Goal: Information Seeking & Learning: Learn about a topic

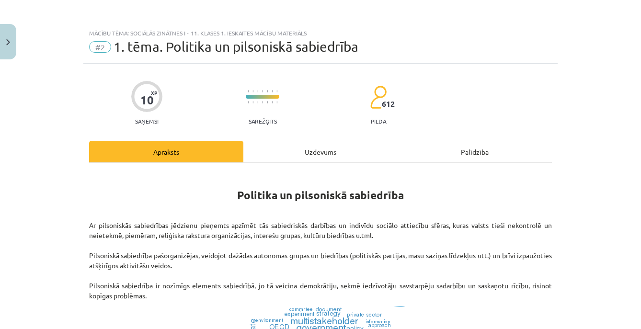
click at [321, 150] on div "Uzdevums" at bounding box center [320, 152] width 154 height 22
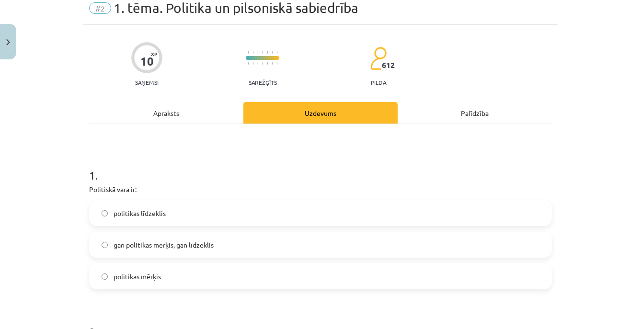
scroll to position [39, 0]
click at [180, 115] on div "Apraksts" at bounding box center [166, 113] width 154 height 22
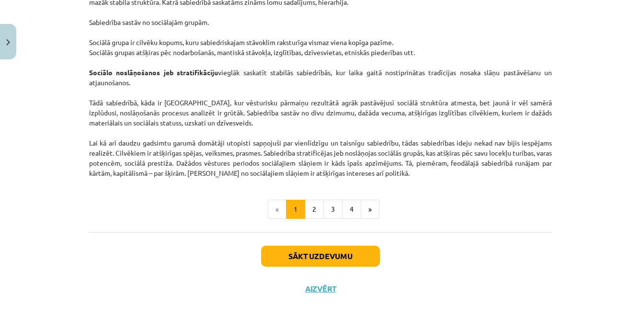
scroll to position [1521, 0]
click at [307, 211] on button "2" at bounding box center [314, 209] width 19 height 19
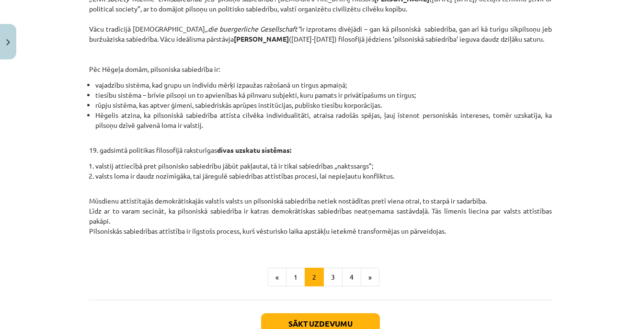
scroll to position [376, 0]
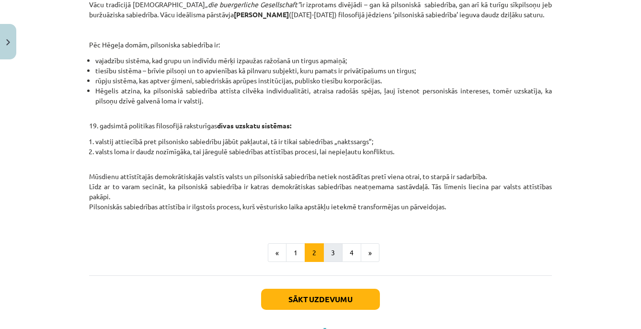
click at [329, 263] on button "3" at bounding box center [332, 252] width 19 height 19
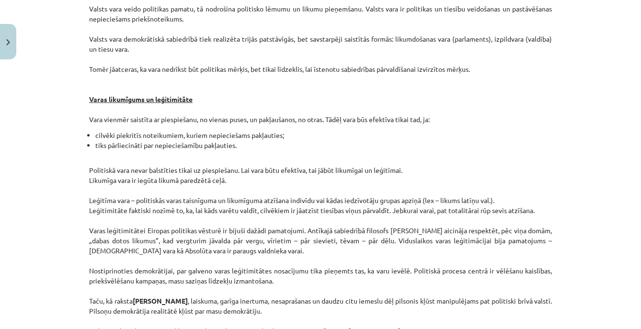
scroll to position [172, 0]
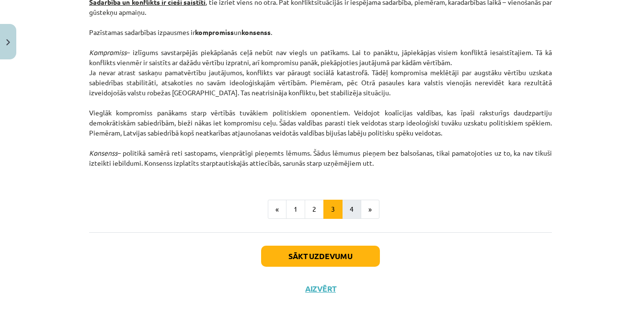
click at [346, 211] on button "4" at bounding box center [351, 209] width 19 height 19
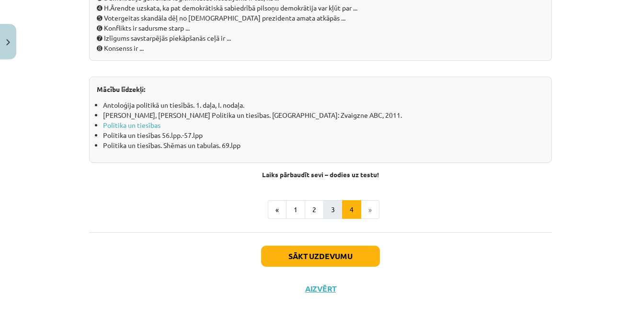
scroll to position [1099, 0]
click at [332, 210] on button "3" at bounding box center [332, 209] width 19 height 19
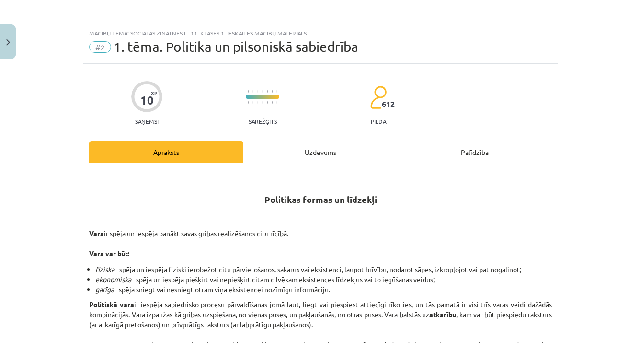
scroll to position [0, 0]
click at [5, 47] on button "Close" at bounding box center [8, 41] width 16 height 35
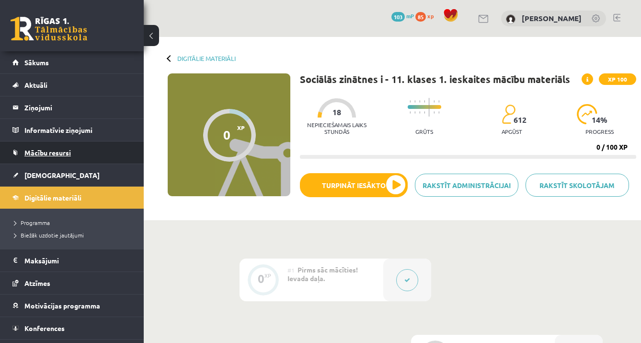
click at [62, 153] on span "Mācību resursi" at bounding box center [47, 152] width 46 height 9
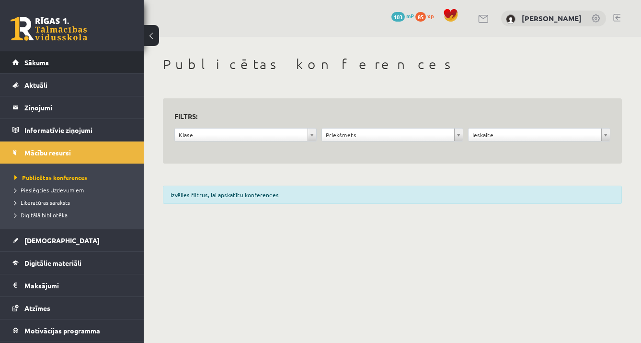
click at [40, 59] on span "Sākums" at bounding box center [36, 62] width 24 height 9
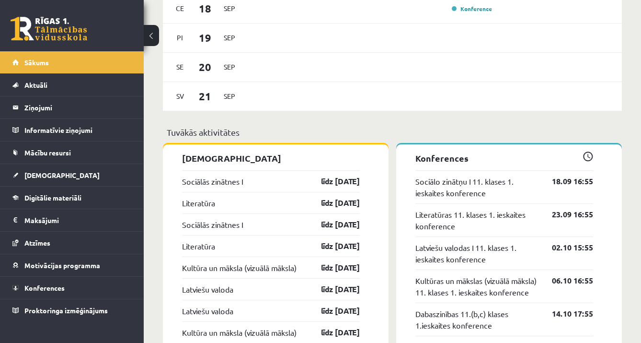
scroll to position [753, 0]
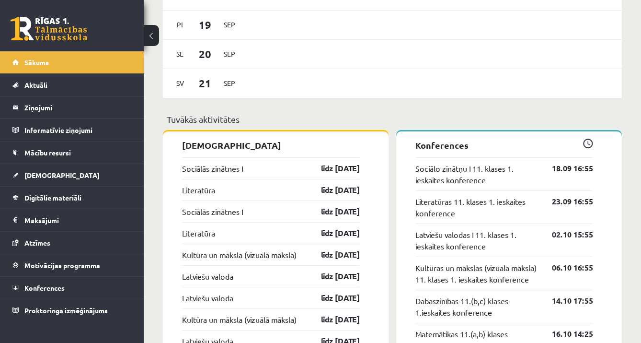
click at [294, 173] on div "Sociālās zinātnes I līdz [DATE]" at bounding box center [271, 168] width 178 height 22
click at [327, 172] on link "līdz 30.09.25" at bounding box center [332, 168] width 56 height 12
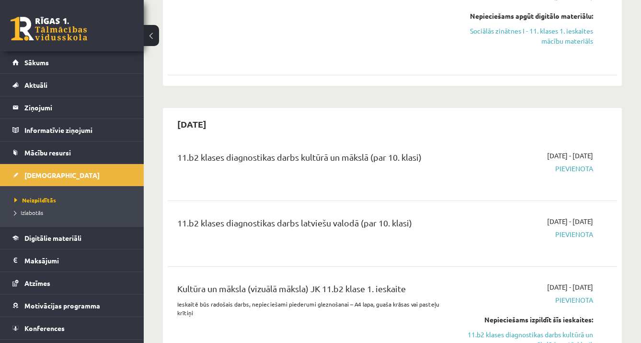
scroll to position [495, 0]
click at [586, 31] on link "Sociālās zinātnes I - 11. klases 1. ieskaites mācību materiāls" at bounding box center [528, 35] width 129 height 20
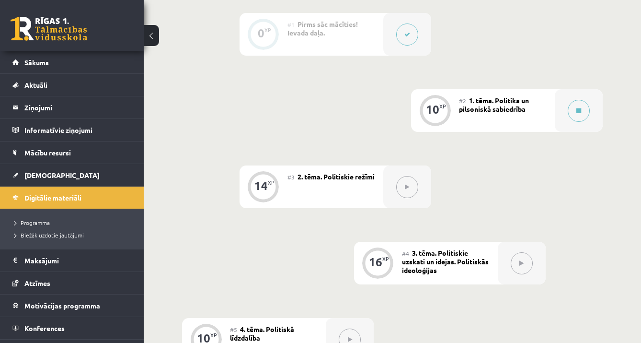
scroll to position [340, 0]
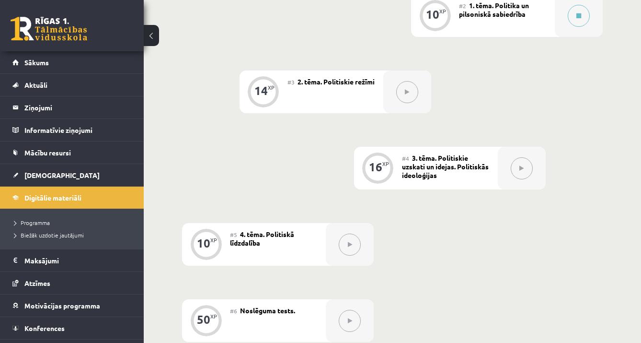
click at [148, 39] on button at bounding box center [151, 35] width 15 height 21
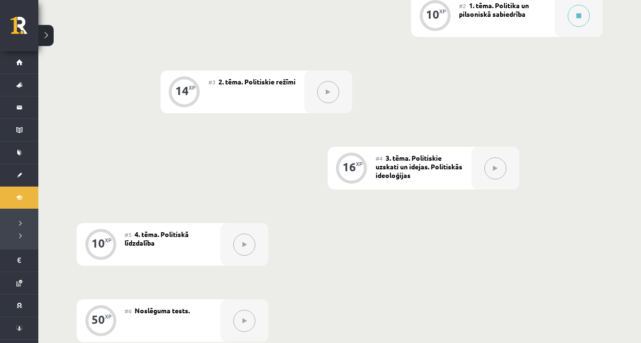
click at [48, 38] on button at bounding box center [45, 35] width 15 height 21
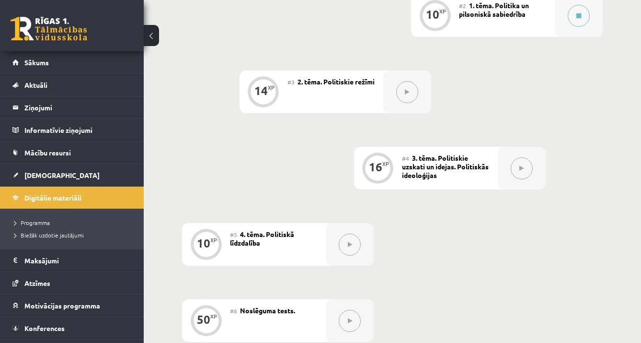
click at [197, 17] on div "0 XP #1 Pirms sāc mācīties! Ievada daļa. 10 XP #2 1. tēma. Politika un pilsonis…" at bounding box center [392, 168] width 421 height 500
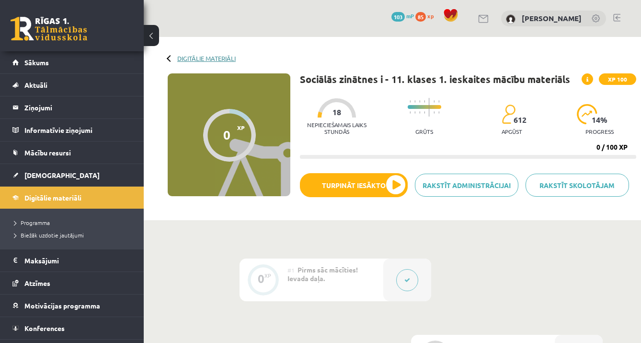
scroll to position [0, 0]
click at [179, 57] on link "Digitālie materiāli" at bounding box center [206, 58] width 58 height 7
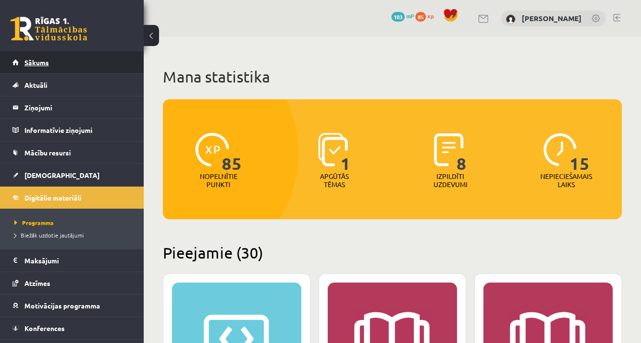
click at [83, 61] on link "Sākums" at bounding box center [71, 62] width 119 height 22
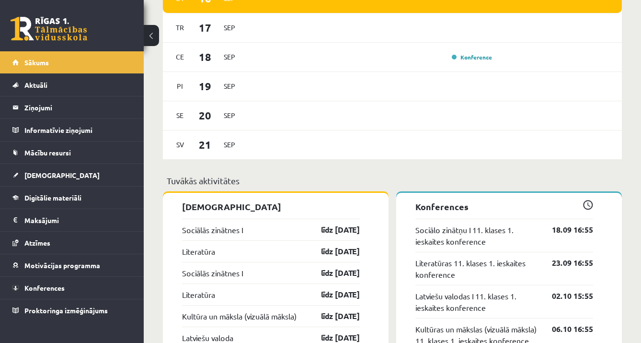
scroll to position [655, 0]
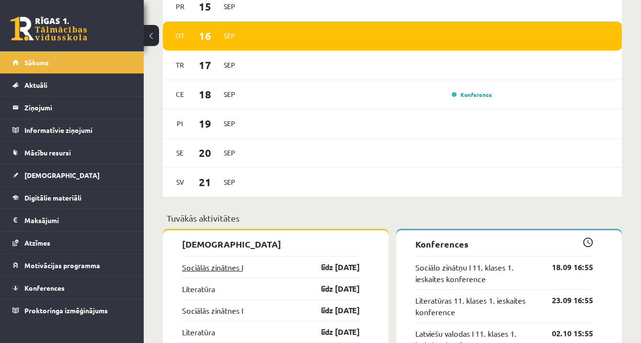
click at [235, 265] on link "Sociālās zinātnes I" at bounding box center [212, 267] width 61 height 12
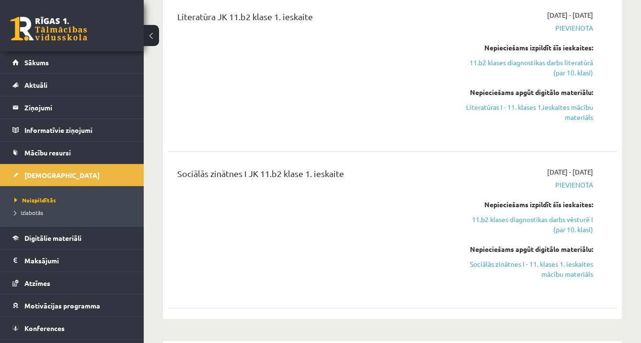
scroll to position [263, 0]
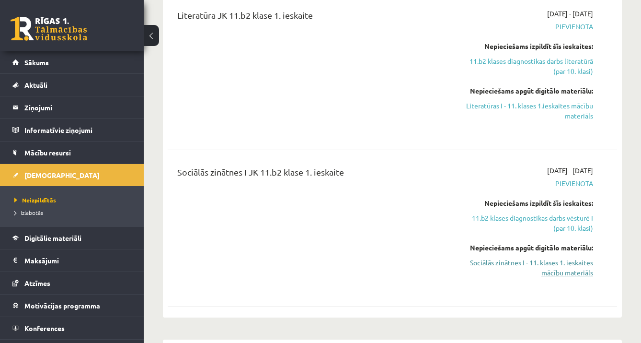
click at [564, 265] on link "Sociālās zinātnes I - 11. klases 1. ieskaites mācību materiāls" at bounding box center [528, 267] width 129 height 20
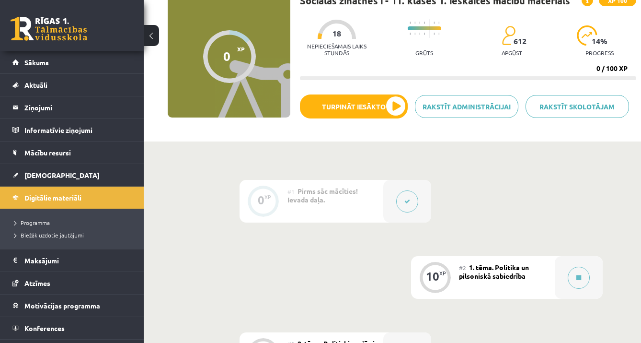
scroll to position [80, 0]
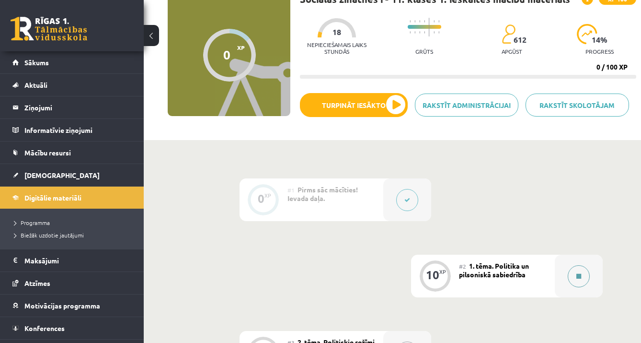
click at [571, 270] on button at bounding box center [579, 276] width 22 height 22
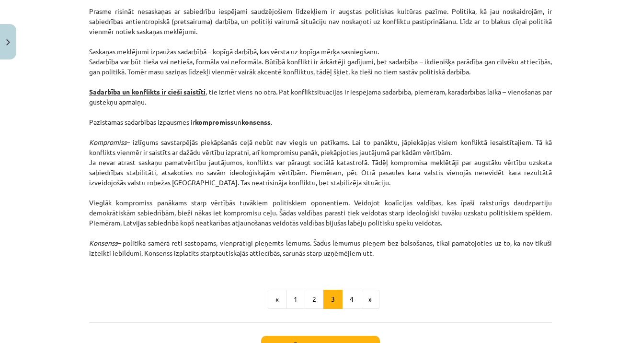
scroll to position [1242, 0]
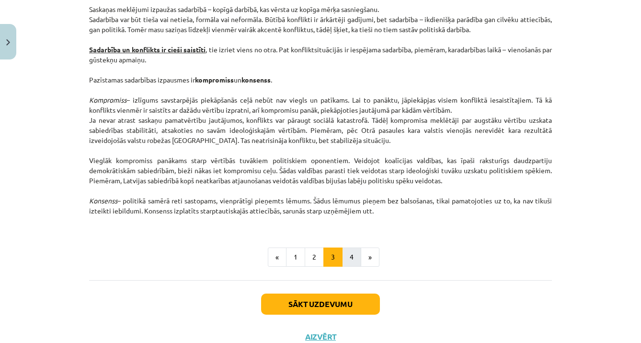
click at [355, 253] on button "4" at bounding box center [351, 256] width 19 height 19
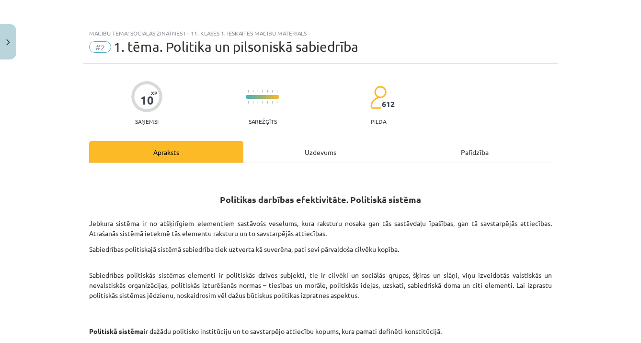
scroll to position [0, 0]
click at [317, 153] on div "Uzdevums" at bounding box center [320, 152] width 154 height 22
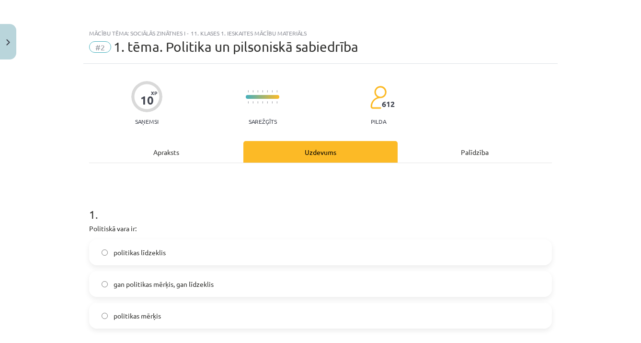
click at [181, 162] on div "Apraksts" at bounding box center [166, 152] width 154 height 22
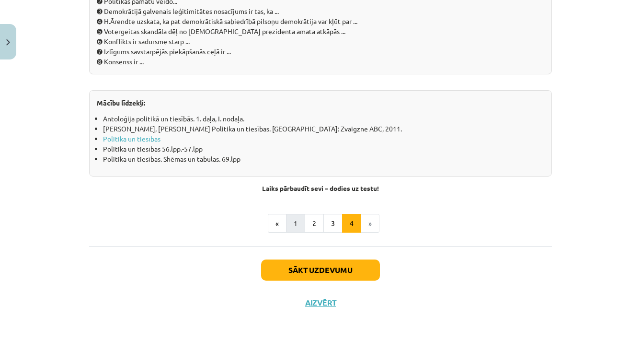
click at [293, 223] on button "1" at bounding box center [295, 223] width 19 height 19
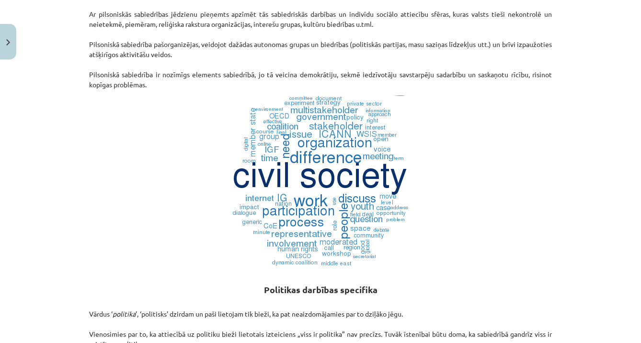
scroll to position [0, 0]
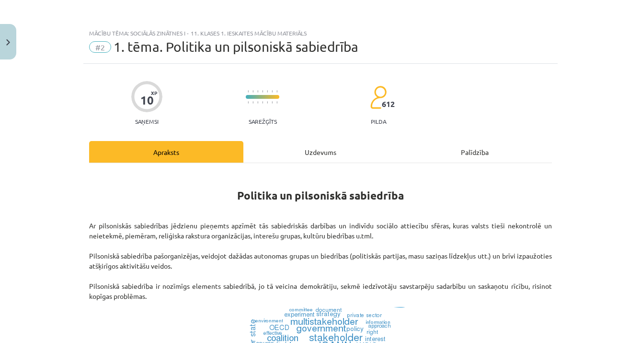
click at [319, 155] on div "Uzdevums" at bounding box center [320, 152] width 154 height 22
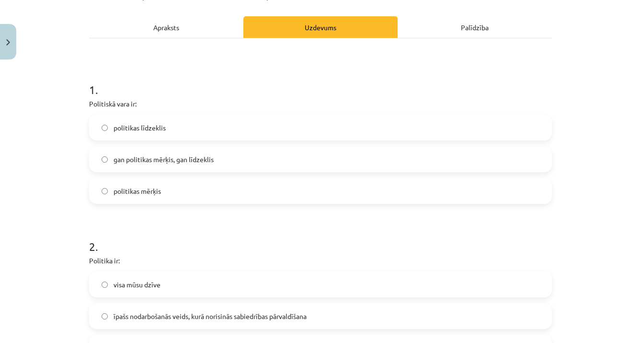
scroll to position [127, 0]
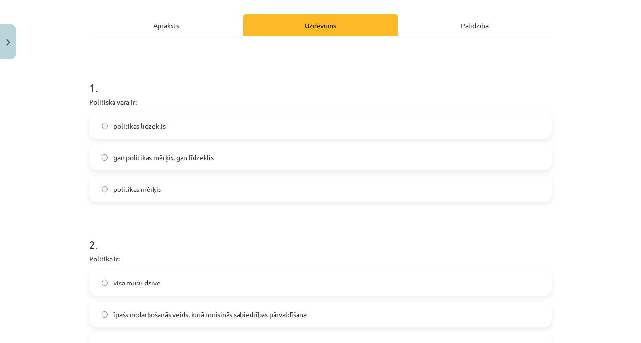
click at [189, 26] on div "Apraksts" at bounding box center [166, 25] width 154 height 22
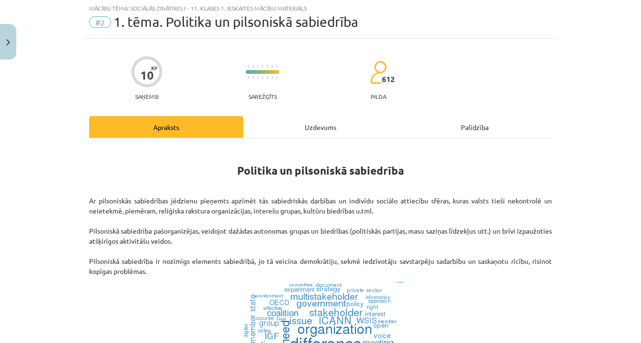
scroll to position [24, 0]
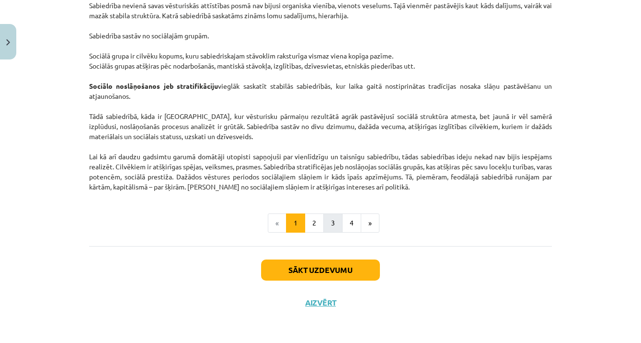
click at [339, 222] on button "3" at bounding box center [332, 222] width 19 height 19
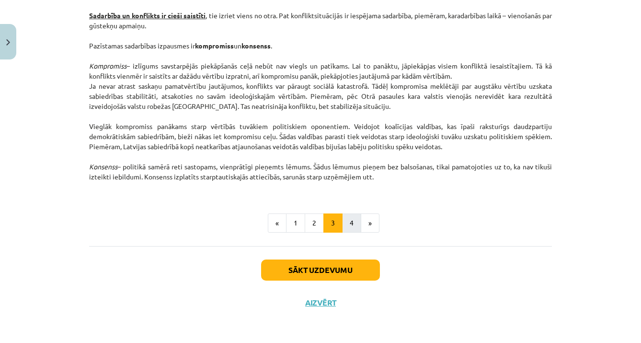
click at [349, 225] on button "4" at bounding box center [351, 222] width 19 height 19
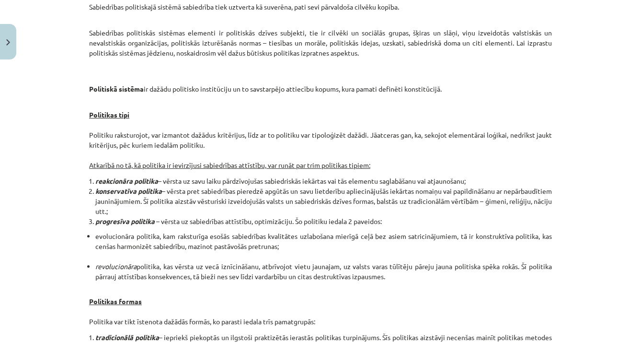
scroll to position [183, 0]
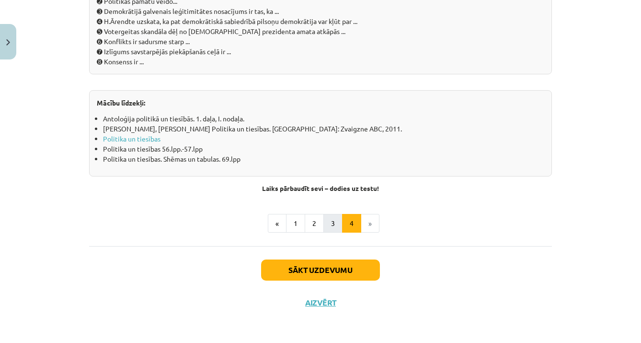
click at [334, 224] on button "3" at bounding box center [332, 223] width 19 height 19
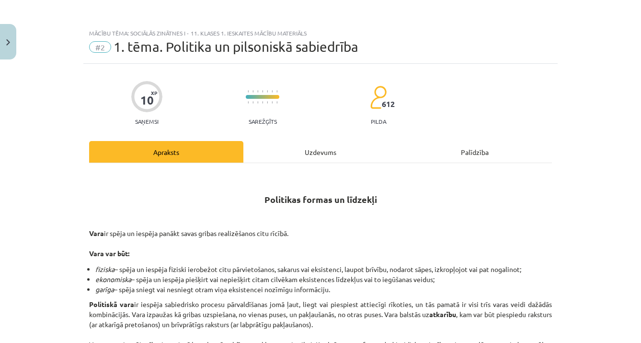
scroll to position [0, 0]
click at [323, 151] on div "Uzdevums" at bounding box center [320, 152] width 154 height 22
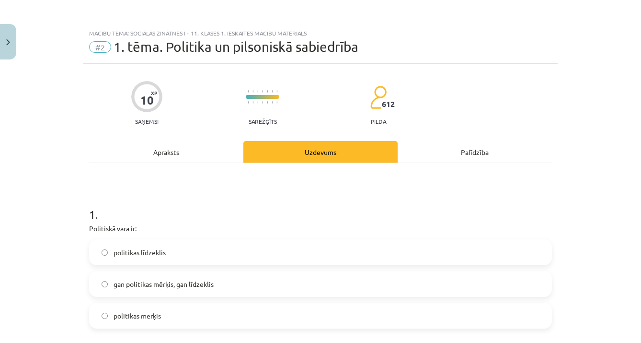
scroll to position [24, 0]
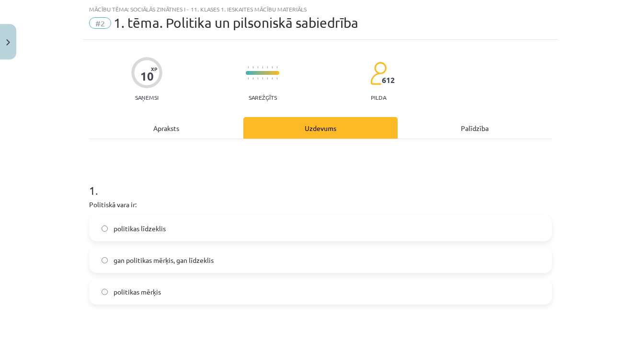
click at [205, 227] on label "politikas līdzeklis" at bounding box center [320, 228] width 461 height 24
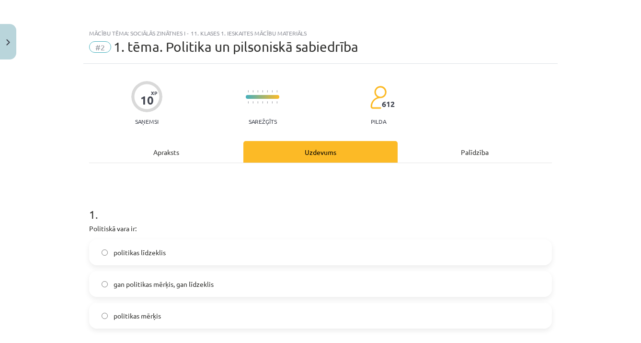
scroll to position [0, 0]
click at [183, 152] on div "Apraksts" at bounding box center [166, 152] width 154 height 22
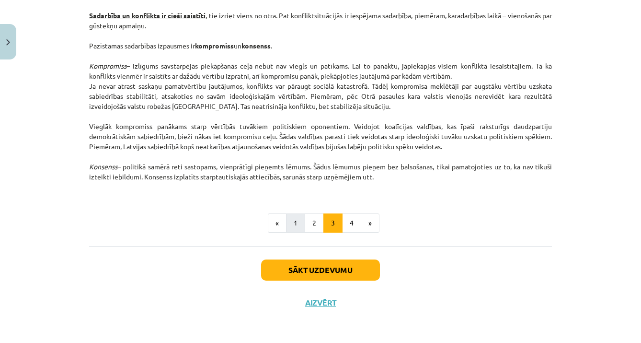
click at [294, 222] on button "1" at bounding box center [295, 222] width 19 height 19
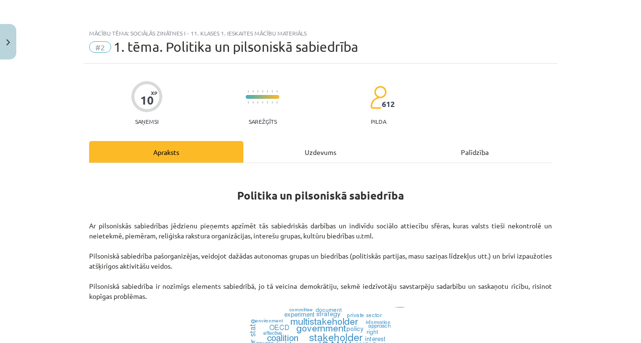
scroll to position [0, 0]
click at [324, 151] on div "Uzdevums" at bounding box center [320, 152] width 154 height 22
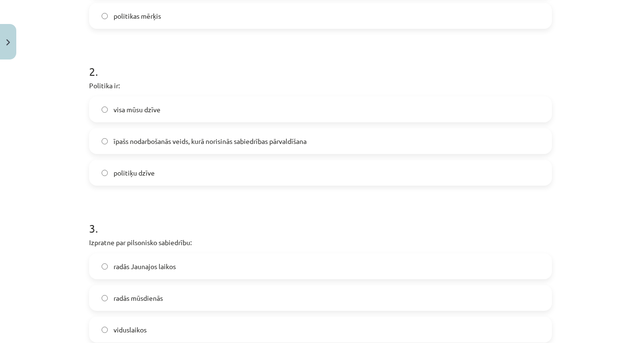
scroll to position [326, 0]
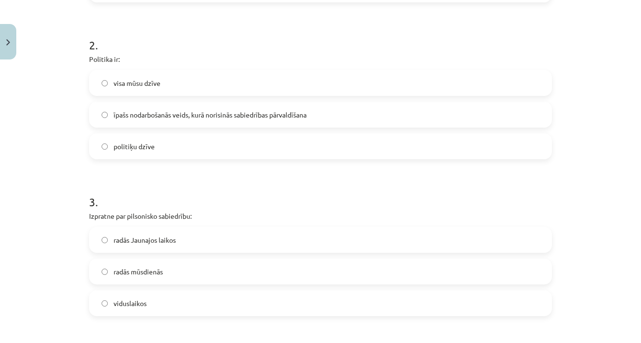
click at [249, 81] on label "visa mūsu dzīve" at bounding box center [320, 83] width 461 height 24
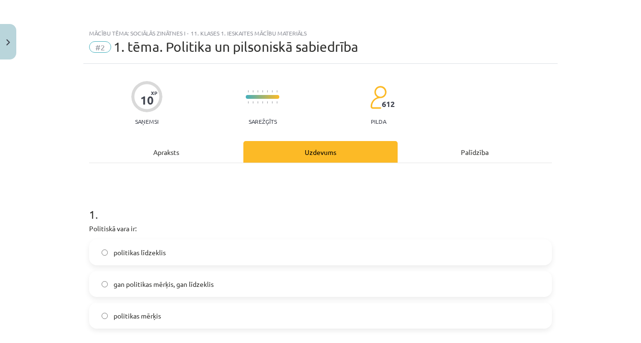
scroll to position [0, 0]
click at [195, 155] on div "Apraksts" at bounding box center [166, 152] width 154 height 22
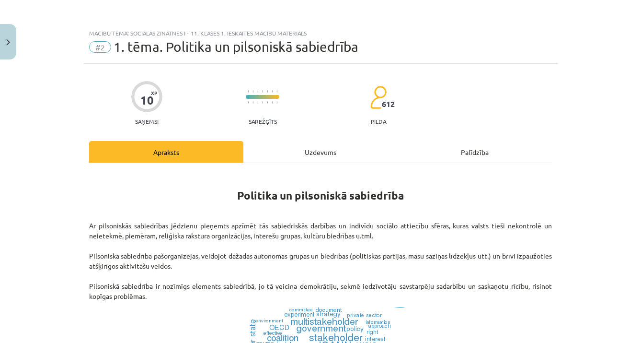
click at [331, 156] on div "Uzdevums" at bounding box center [320, 152] width 154 height 22
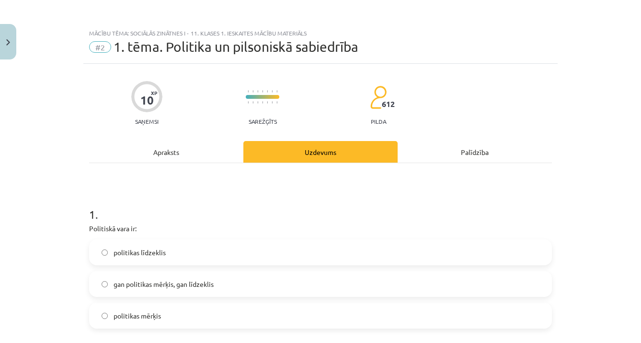
click at [188, 157] on div "Apraksts" at bounding box center [166, 152] width 154 height 22
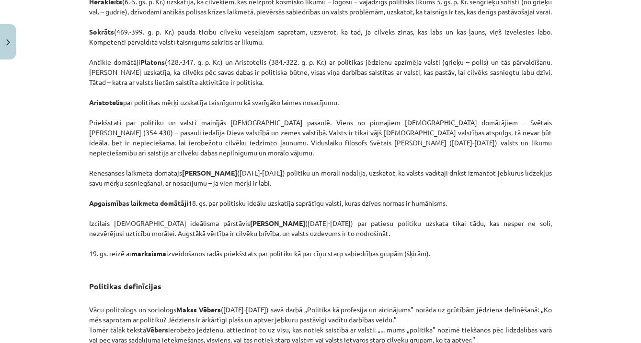
scroll to position [646, 0]
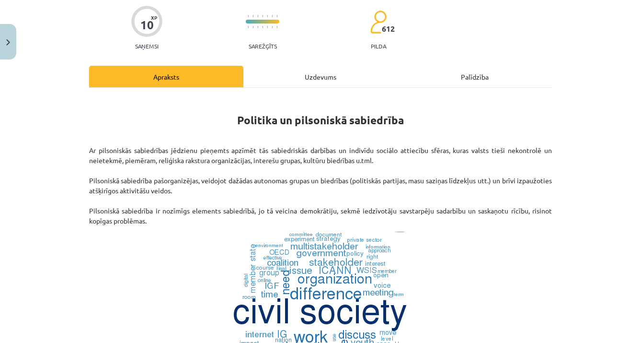
click at [301, 79] on div "Uzdevums" at bounding box center [320, 77] width 154 height 22
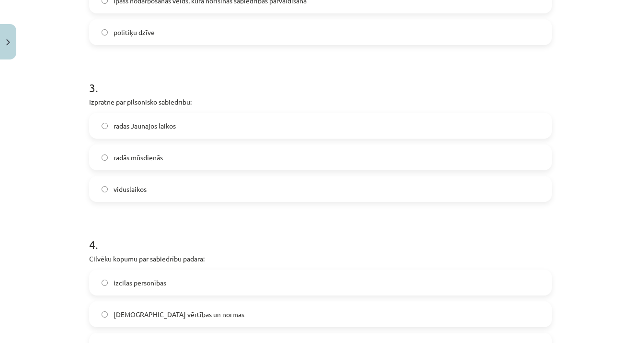
scroll to position [451, 0]
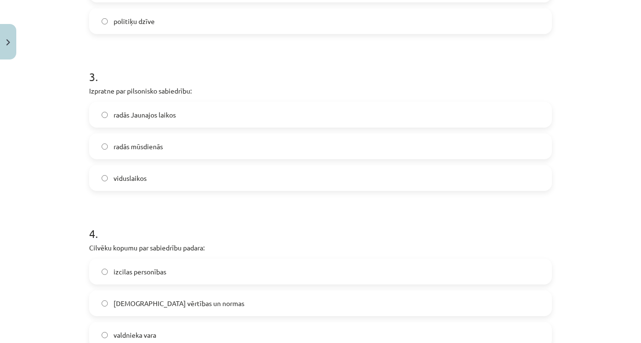
click at [287, 182] on label "viduslaikos" at bounding box center [320, 178] width 461 height 24
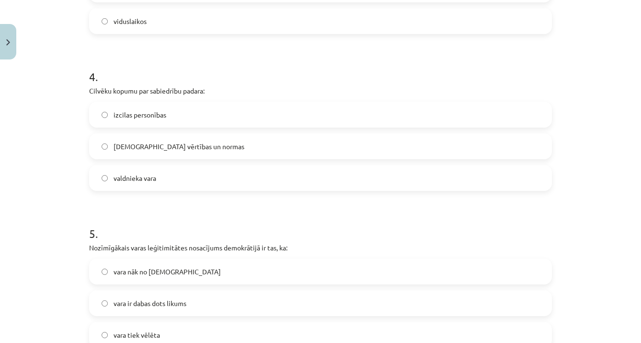
scroll to position [606, 0]
click at [256, 144] on label "kopīgās vērtības un normas" at bounding box center [320, 148] width 461 height 24
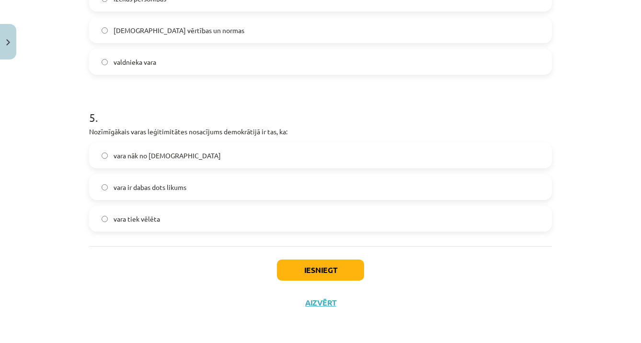
scroll to position [725, 0]
click at [176, 224] on label "vara tiek vēlēta" at bounding box center [320, 219] width 461 height 24
click at [309, 267] on button "Iesniegt" at bounding box center [320, 269] width 87 height 21
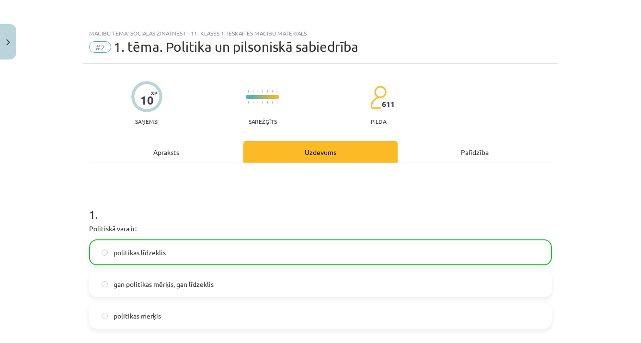
scroll to position [20, 0]
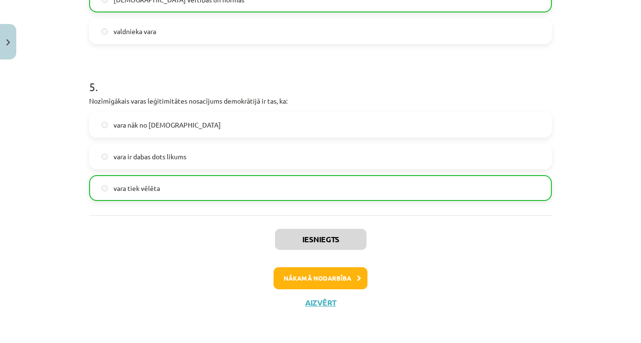
click at [297, 283] on button "Nākamā nodarbība" at bounding box center [321, 278] width 94 height 22
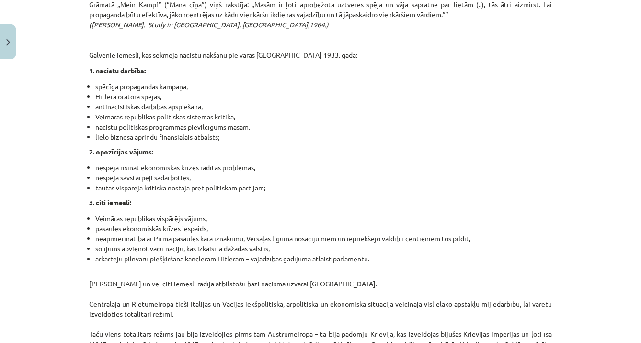
scroll to position [2202, 0]
